Goal: Transaction & Acquisition: Purchase product/service

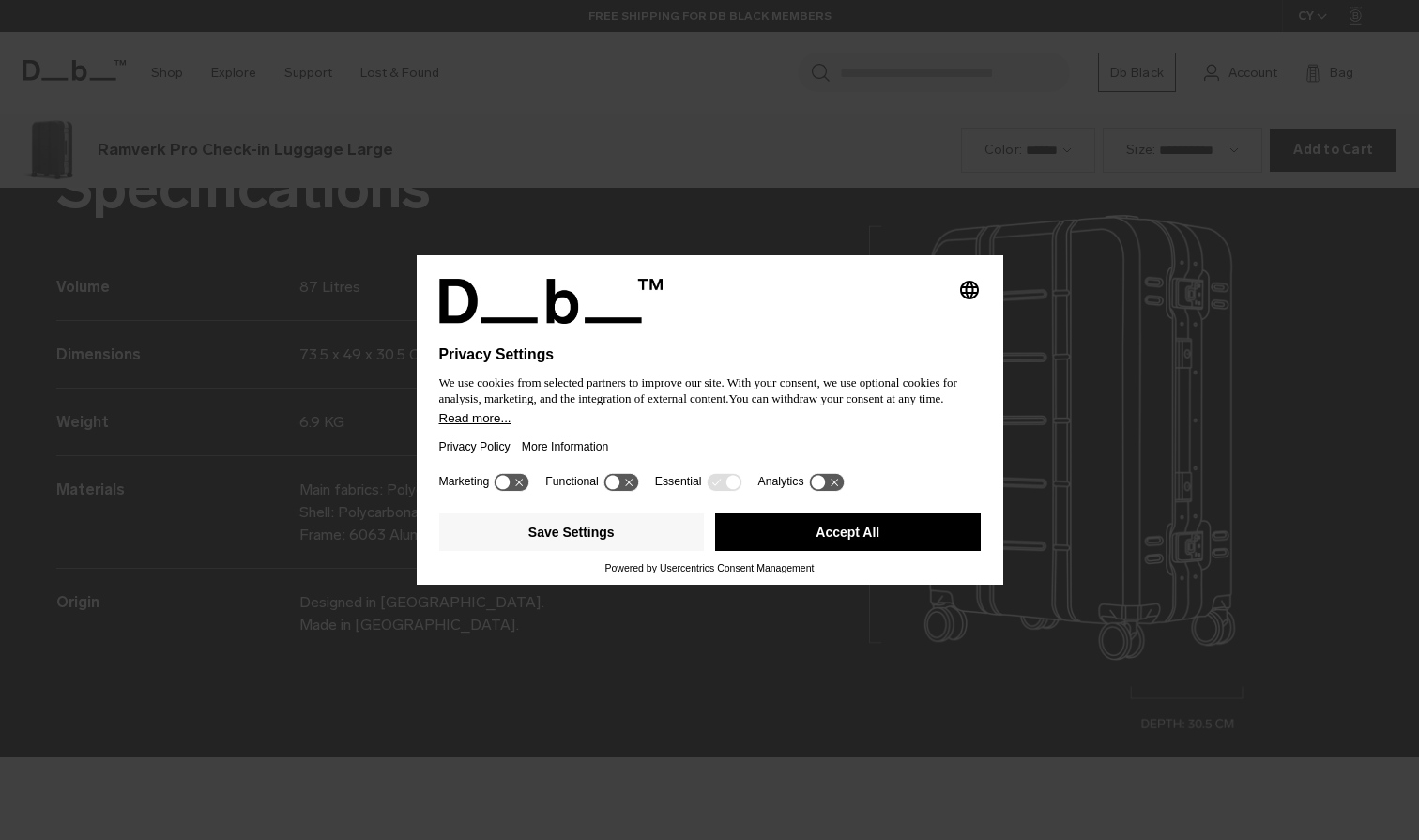
scroll to position [2520, 0]
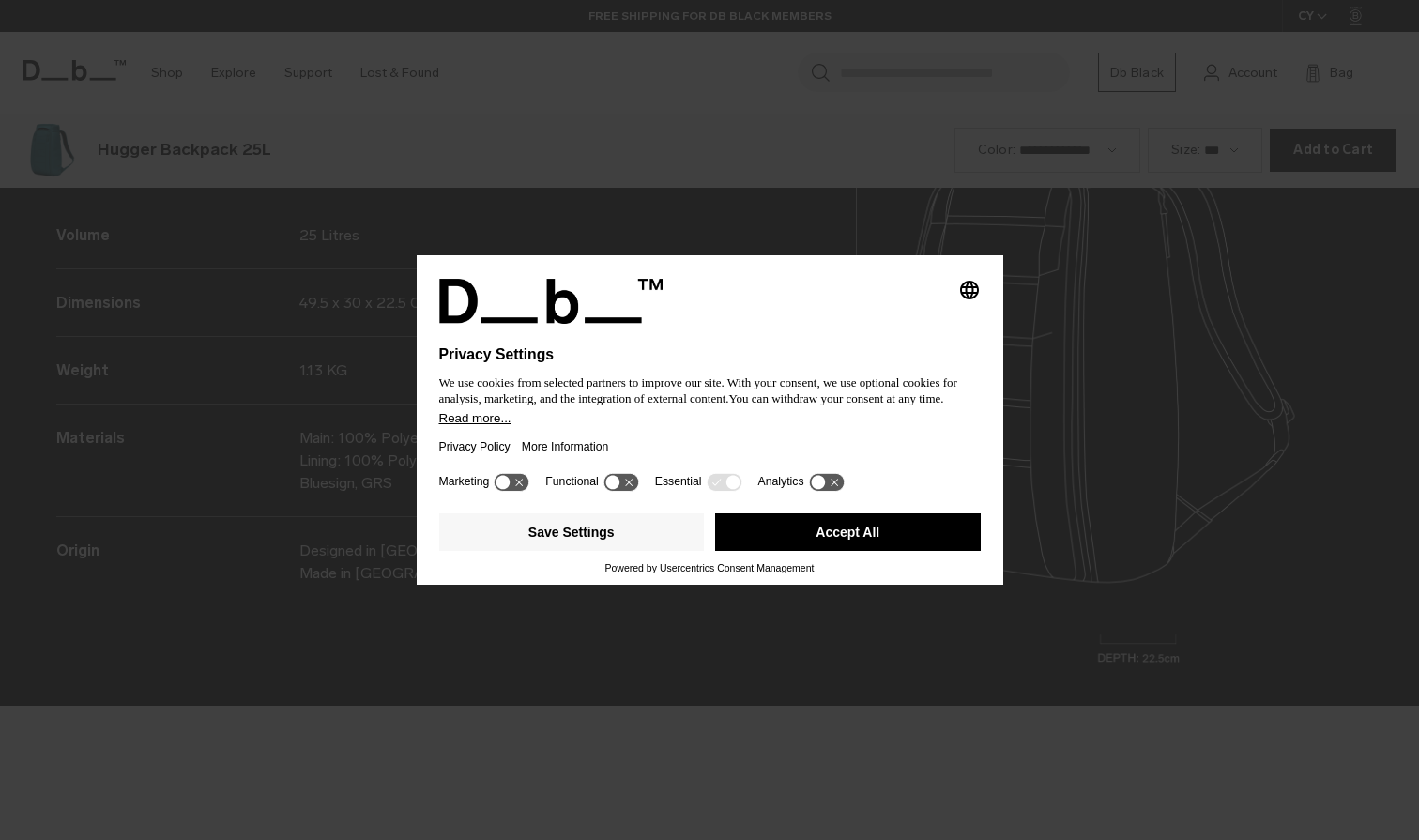
scroll to position [2520, 0]
